Goal: Transaction & Acquisition: Purchase product/service

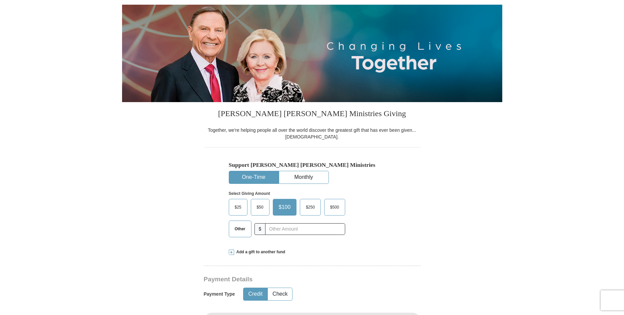
scroll to position [67, 0]
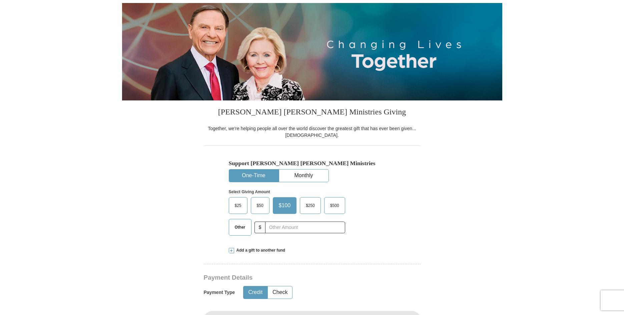
click at [236, 229] on span "Other" at bounding box center [239, 227] width 17 height 10
click at [0, 0] on input "Other" at bounding box center [0, 0] width 0 height 0
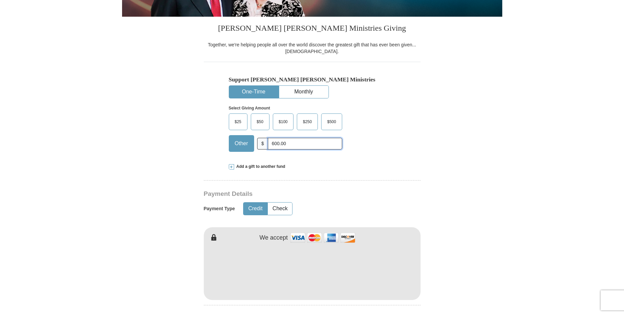
scroll to position [167, 0]
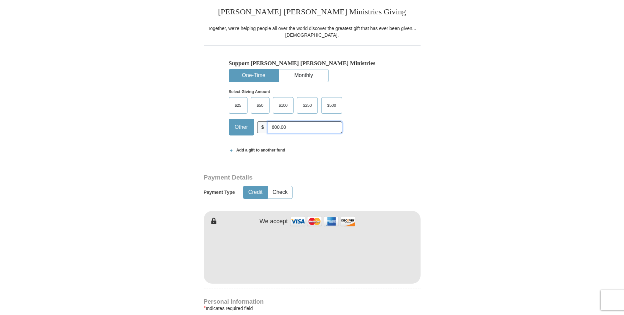
type input "600.00"
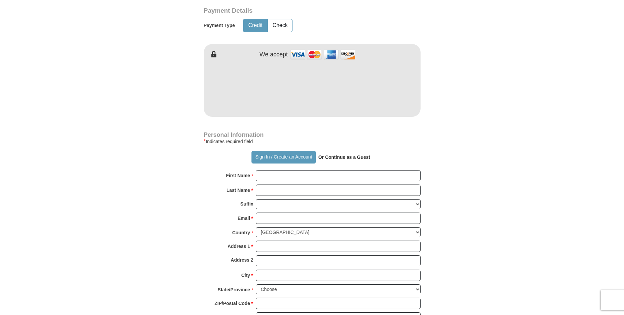
scroll to position [300, 0]
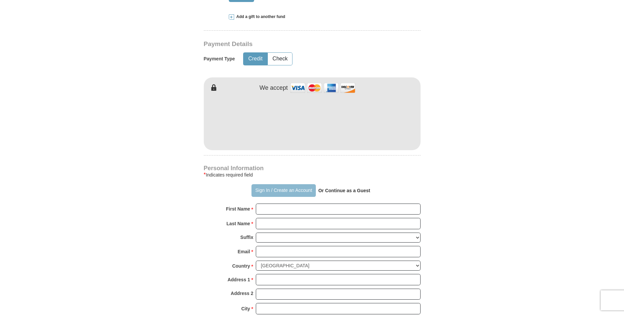
click at [280, 190] on button "Sign In / Create an Account" at bounding box center [283, 190] width 64 height 13
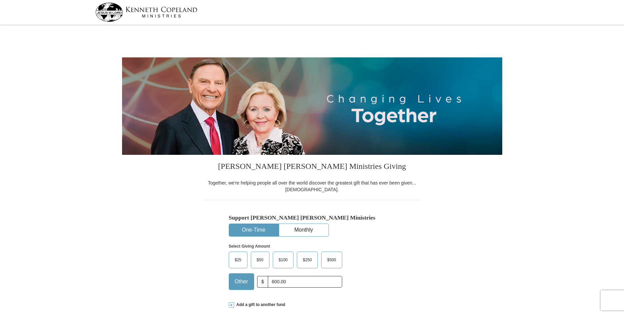
select select "TN"
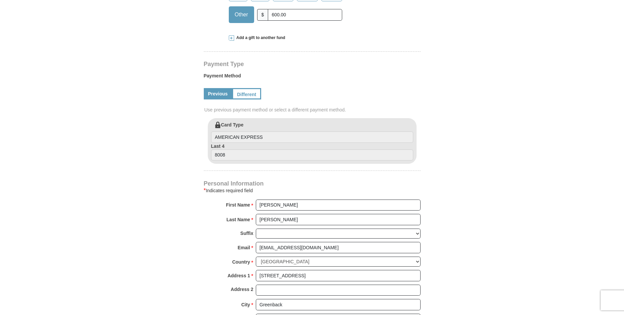
scroll to position [300, 0]
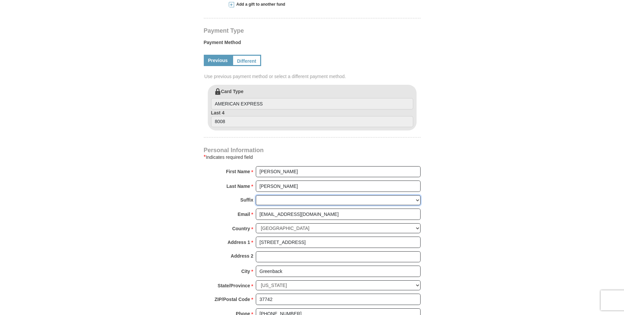
click at [259, 199] on select "[PERSON_NAME] I II III IV V VI" at bounding box center [338, 200] width 165 height 10
select select "Sr"
click at [256, 195] on select "[PERSON_NAME] I II III IV V VI" at bounding box center [338, 200] width 165 height 10
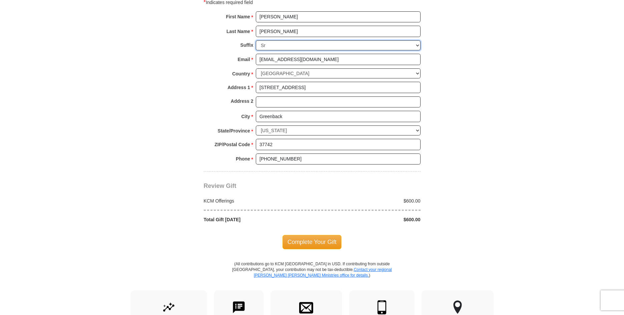
scroll to position [467, 0]
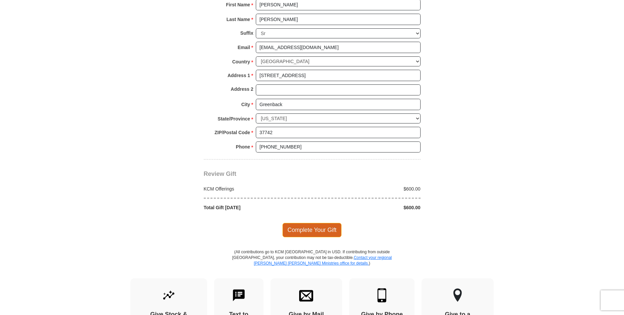
click at [301, 229] on span "Complete Your Gift" at bounding box center [311, 230] width 59 height 14
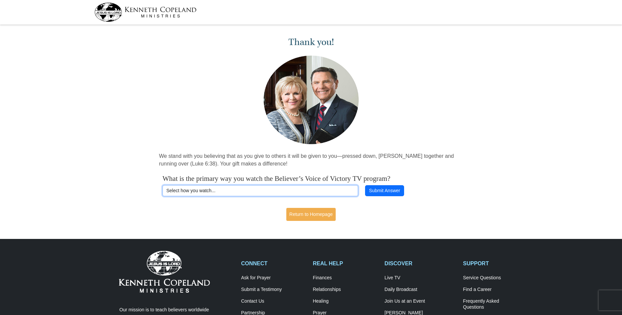
click at [236, 191] on select "Select how you watch... Daystar Morning Daystar Evening KCM.org GoVictory.com V…" at bounding box center [259, 190] width 195 height 11
select select "VICTORYCOM"
click at [162, 185] on select "Select how you watch... Daystar Morning Daystar Evening KCM.org GoVictory.com V…" at bounding box center [259, 190] width 195 height 11
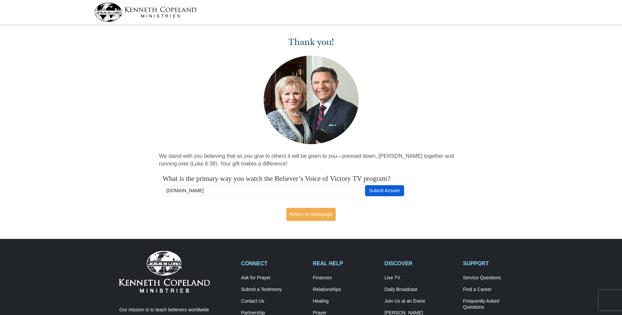
click at [388, 188] on button "Submit Answer" at bounding box center [384, 190] width 39 height 11
